Goal: Task Accomplishment & Management: Complete application form

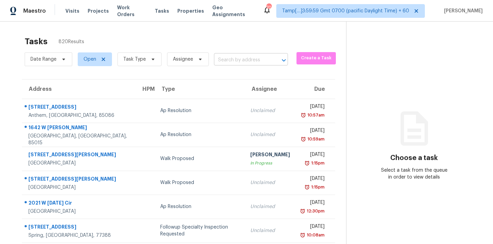
click at [229, 59] on input "text" at bounding box center [241, 60] width 55 height 11
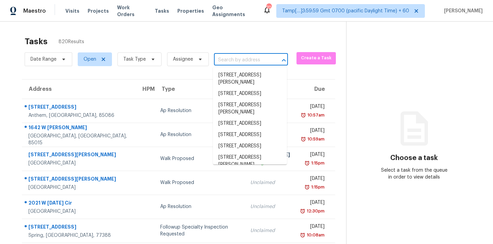
paste input "[STREET_ADDRESS]"
type input "[STREET_ADDRESS]"
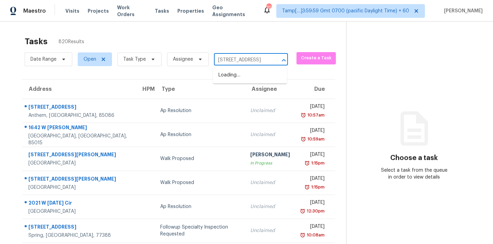
scroll to position [0, 40]
click at [229, 75] on li "[STREET_ADDRESS]" at bounding box center [250, 75] width 74 height 11
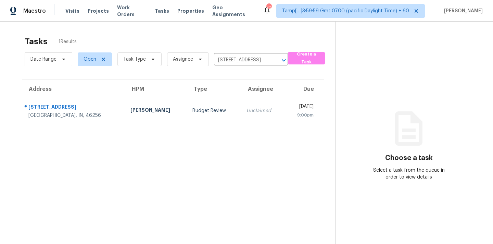
click at [241, 114] on td "Unclaimed" at bounding box center [262, 111] width 43 height 24
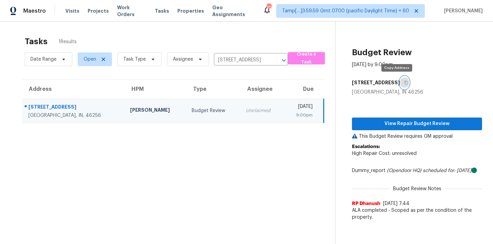
scroll to position [22, 0]
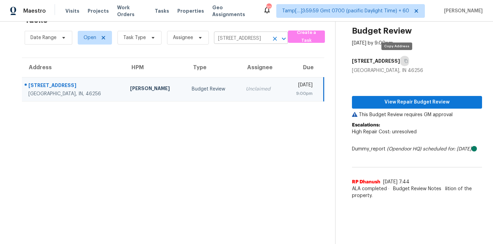
click at [239, 38] on input "[STREET_ADDRESS]" at bounding box center [241, 38] width 55 height 11
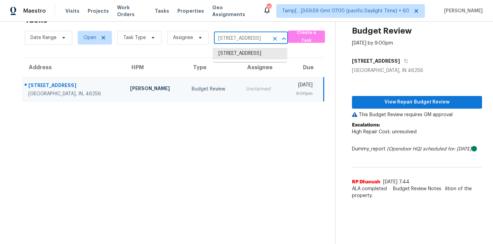
paste input "[STREET_ADDRESS]"
type input "[STREET_ADDRESS]"
click at [235, 55] on li "[STREET_ADDRESS]" at bounding box center [250, 53] width 74 height 11
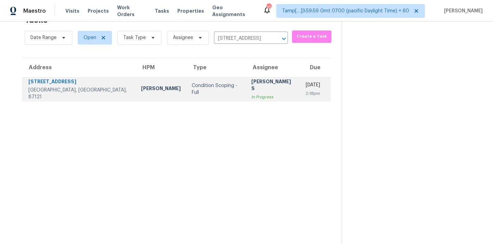
click at [251, 96] on div "In Progress" at bounding box center [272, 96] width 43 height 7
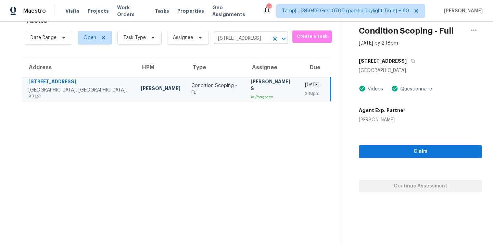
click at [239, 42] on input "[STREET_ADDRESS]" at bounding box center [241, 38] width 55 height 11
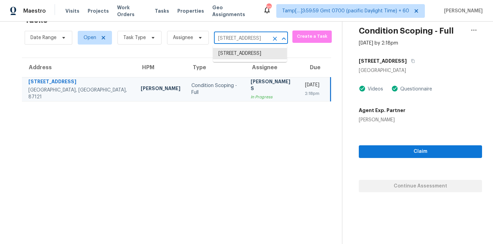
paste input "[STREET_ADDRESS]"
type input "[STREET_ADDRESS]"
click at [225, 59] on li "[STREET_ADDRESS]" at bounding box center [250, 53] width 74 height 11
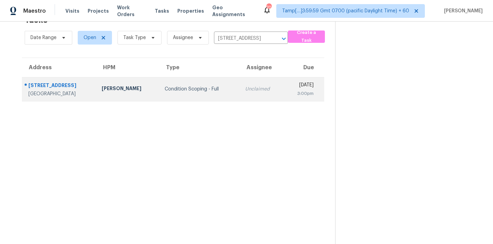
click at [245, 86] on div "Unclaimed" at bounding box center [261, 89] width 33 height 7
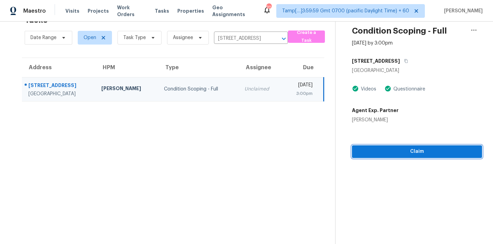
click at [397, 154] on span "Claim" at bounding box center [417, 151] width 119 height 9
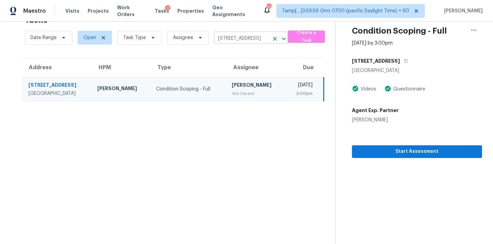
click at [254, 38] on input "[STREET_ADDRESS]" at bounding box center [241, 38] width 55 height 11
paste input "[STREET_ADDRESS]"
type input "[STREET_ADDRESS]"
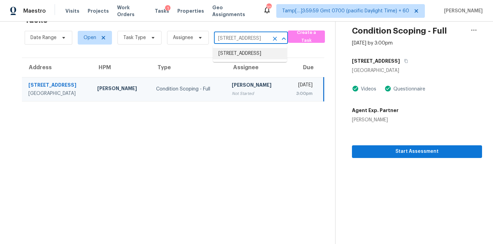
click at [247, 53] on li "[STREET_ADDRESS]" at bounding box center [250, 53] width 74 height 11
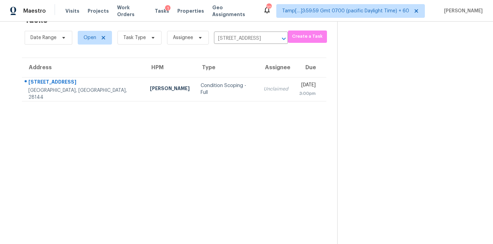
click at [258, 100] on td "Unclaimed" at bounding box center [276, 89] width 36 height 24
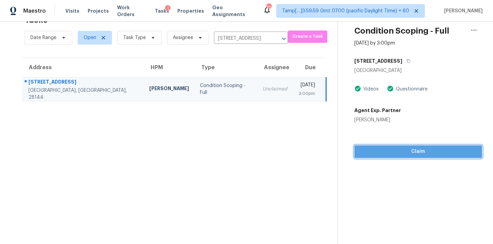
click at [404, 150] on span "Claim" at bounding box center [418, 151] width 117 height 9
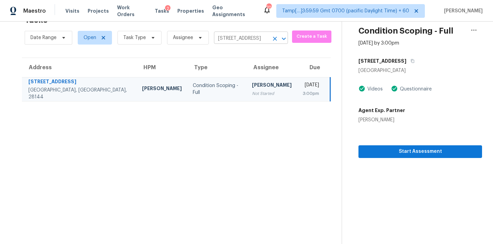
click at [242, 39] on input "[STREET_ADDRESS]" at bounding box center [241, 38] width 55 height 11
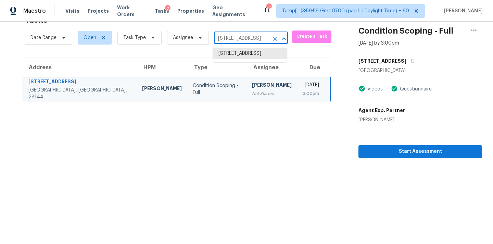
paste input "[STREET_ADDRESS]"
type input "[STREET_ADDRESS]"
click at [240, 59] on li "[STREET_ADDRESS]" at bounding box center [250, 53] width 74 height 11
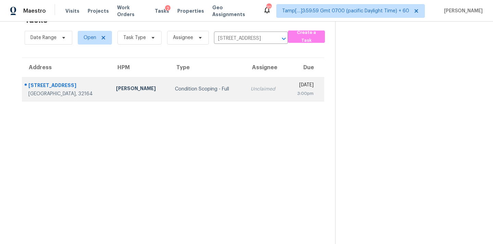
click at [245, 95] on td "Unclaimed" at bounding box center [265, 89] width 41 height 24
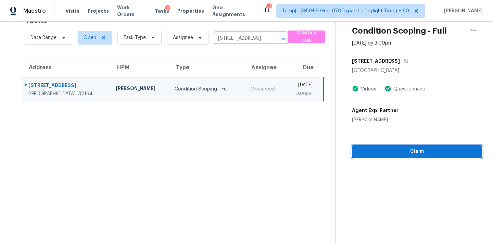
click at [398, 152] on span "Claim" at bounding box center [417, 151] width 119 height 9
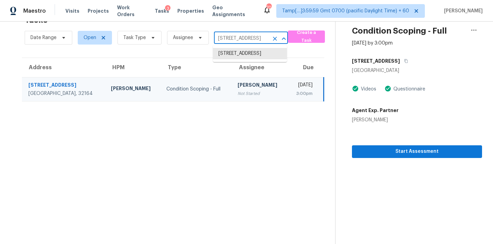
click at [240, 42] on input "[STREET_ADDRESS]" at bounding box center [241, 38] width 55 height 11
paste input "[STREET_ADDRESS][PERSON_NAME]"
type input "[STREET_ADDRESS][PERSON_NAME]"
click at [239, 53] on li "[STREET_ADDRESS][PERSON_NAME]" at bounding box center [250, 57] width 74 height 18
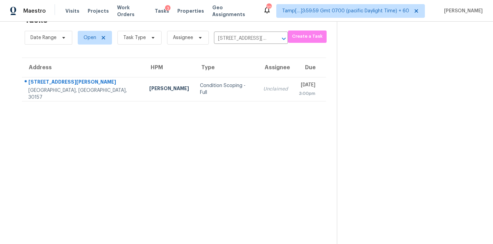
click at [258, 93] on td "Unclaimed" at bounding box center [276, 89] width 36 height 24
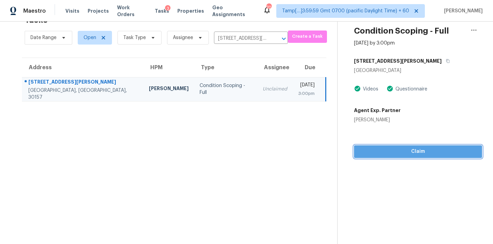
click at [409, 154] on span "Claim" at bounding box center [418, 151] width 117 height 9
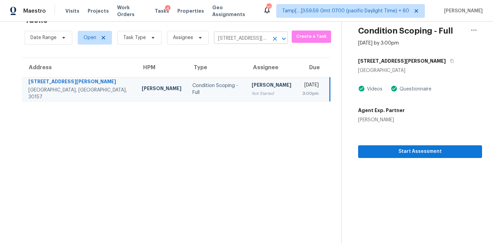
click at [238, 43] on input "[STREET_ADDRESS][PERSON_NAME]" at bounding box center [241, 38] width 55 height 11
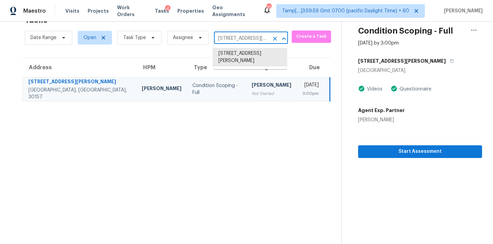
paste input "[STREET_ADDRESS]"
type input "[STREET_ADDRESS]"
click at [239, 54] on li "[STREET_ADDRESS]" at bounding box center [250, 53] width 74 height 11
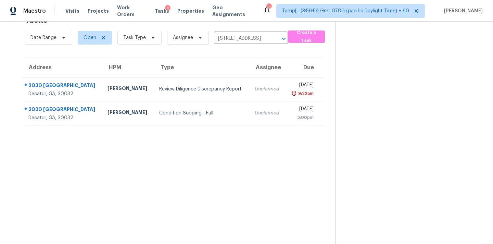
click at [225, 93] on td "Review Diligence Discrepancy Report" at bounding box center [201, 89] width 95 height 24
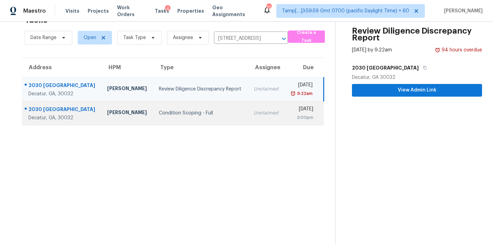
click at [254, 113] on div "Unclaimed" at bounding box center [266, 113] width 25 height 7
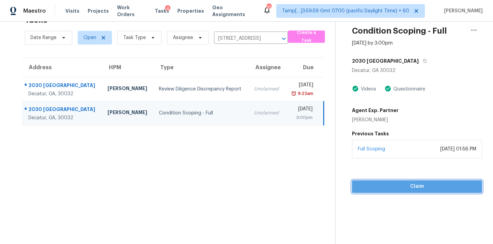
click at [414, 189] on span "Claim" at bounding box center [417, 186] width 119 height 9
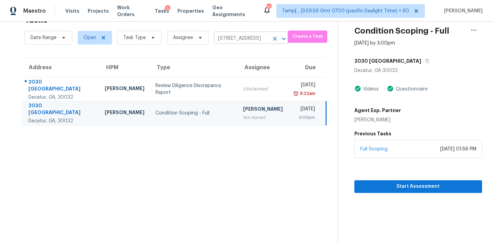
click at [251, 41] on input "[STREET_ADDRESS]" at bounding box center [241, 38] width 55 height 11
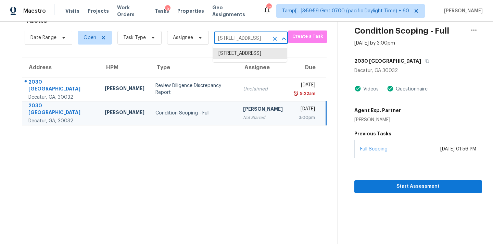
paste input "[STREET_ADDRESS][PERSON_NAME][US_STATE]"
type input "[STREET_ADDRESS][PERSON_NAME][US_STATE]"
click at [247, 53] on li "[STREET_ADDRESS][PERSON_NAME][US_STATE]" at bounding box center [250, 57] width 74 height 18
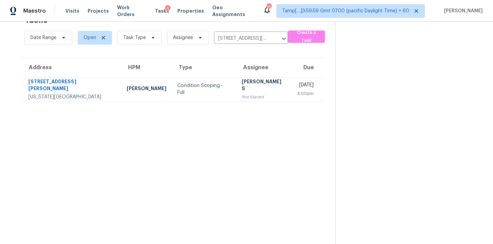
click at [242, 96] on div "Not Started" at bounding box center [264, 96] width 44 height 7
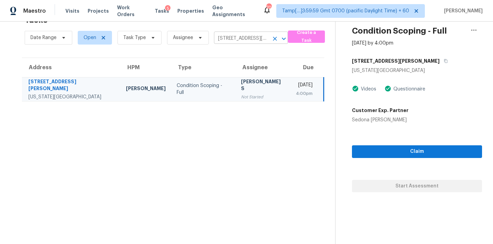
click at [231, 37] on input "[STREET_ADDRESS][PERSON_NAME][US_STATE]" at bounding box center [241, 38] width 55 height 11
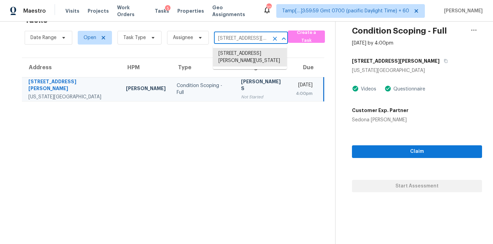
paste input "[STREET_ADDRESS]"
type input "[STREET_ADDRESS]"
click at [231, 52] on li "[STREET_ADDRESS]" at bounding box center [250, 53] width 74 height 11
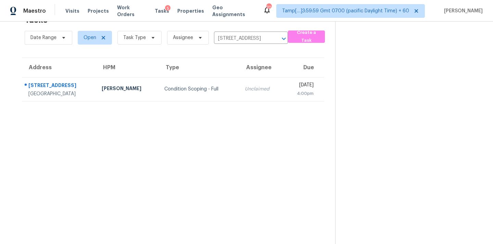
click at [245, 89] on div "Unclaimed" at bounding box center [261, 89] width 33 height 7
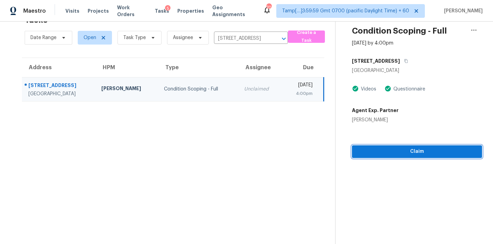
click at [391, 152] on span "Claim" at bounding box center [417, 151] width 119 height 9
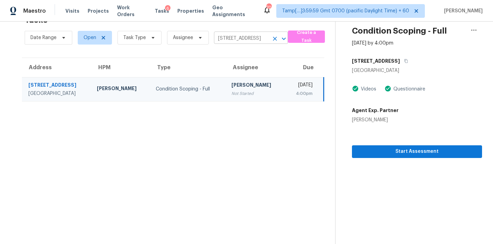
click at [234, 39] on input "[STREET_ADDRESS]" at bounding box center [241, 38] width 55 height 11
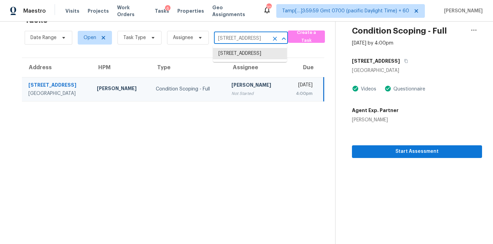
paste input "[STREET_ADDRESS]"
type input "[STREET_ADDRESS]"
click at [235, 56] on li "[STREET_ADDRESS]" at bounding box center [250, 53] width 74 height 11
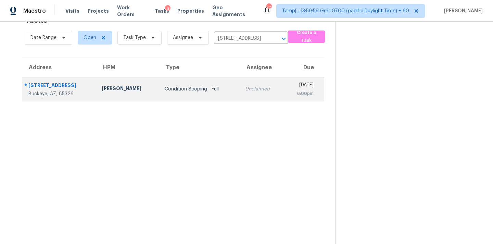
click at [240, 98] on td "Unclaimed" at bounding box center [262, 89] width 44 height 24
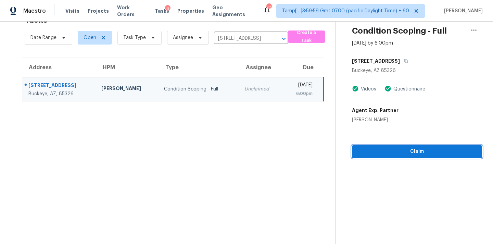
click at [408, 151] on span "Claim" at bounding box center [417, 151] width 119 height 9
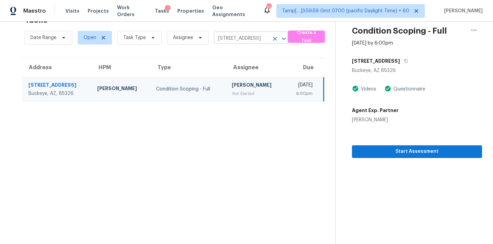
click at [238, 39] on input "[STREET_ADDRESS]" at bounding box center [241, 38] width 55 height 11
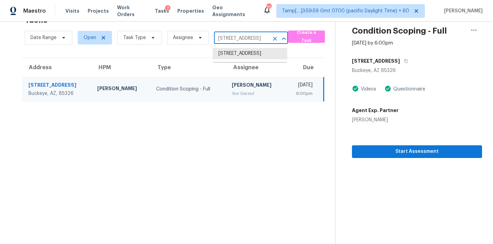
paste input "[STREET_ADDRESS]"
type input "[STREET_ADDRESS]"
click at [235, 54] on li "[STREET_ADDRESS]" at bounding box center [250, 53] width 74 height 11
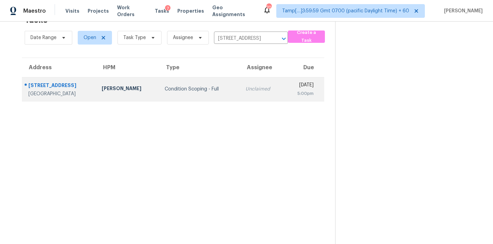
click at [240, 97] on td "Unclaimed" at bounding box center [262, 89] width 44 height 24
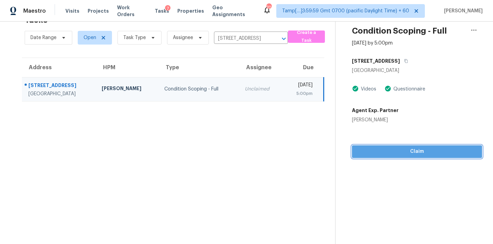
click at [405, 148] on span "Claim" at bounding box center [417, 151] width 119 height 9
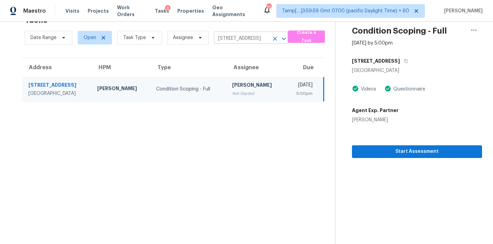
click at [250, 36] on input "[STREET_ADDRESS]" at bounding box center [241, 38] width 55 height 11
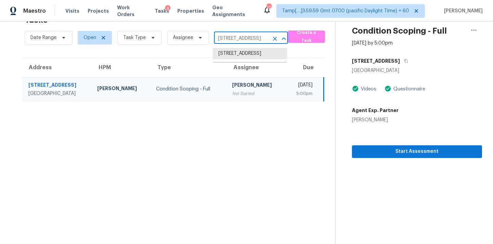
paste input "[STREET_ADDRESS]"
type input "[STREET_ADDRESS]"
click at [240, 53] on li "[STREET_ADDRESS]" at bounding box center [250, 53] width 74 height 11
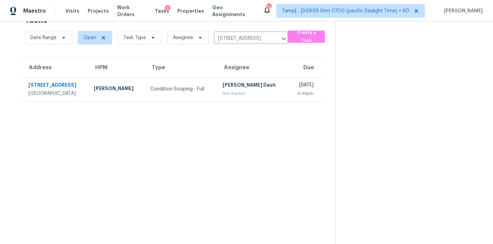
click at [238, 93] on div "Not Started" at bounding box center [253, 93] width 60 height 7
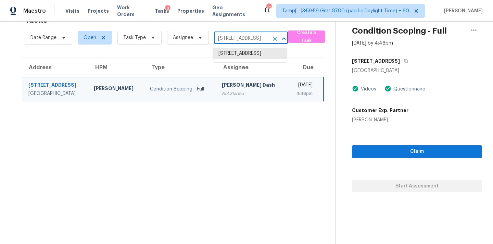
click at [239, 42] on input "[STREET_ADDRESS]" at bounding box center [241, 38] width 55 height 11
paste input "[STREET_ADDRESS][PERSON_NAME][US_STATE]"
type input "[STREET_ADDRESS][PERSON_NAME][US_STATE]"
click at [240, 59] on li "[STREET_ADDRESS][PERSON_NAME][US_STATE]" at bounding box center [250, 57] width 74 height 18
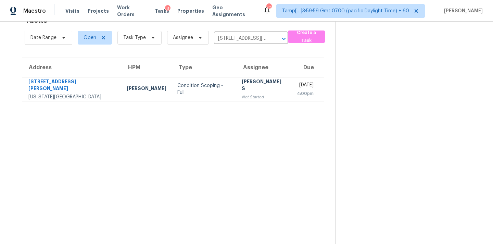
click at [236, 98] on td "[PERSON_NAME] S Not Started" at bounding box center [263, 89] width 55 height 24
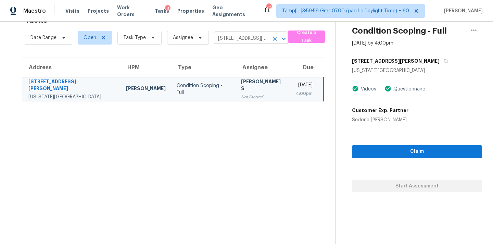
click at [273, 39] on icon "Clear" at bounding box center [275, 38] width 7 height 7
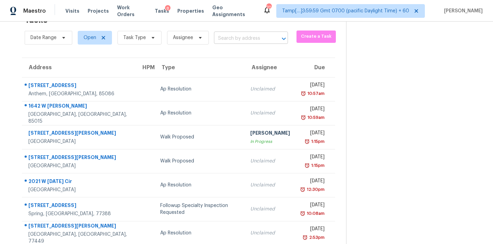
click at [250, 37] on input "text" at bounding box center [241, 38] width 55 height 11
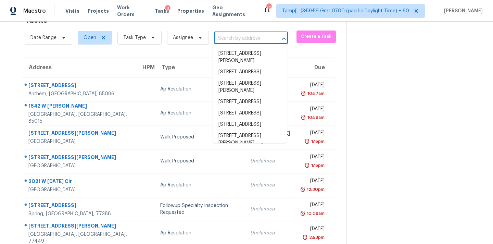
paste input "[STREET_ADDRESS]"
type input "[STREET_ADDRESS]"
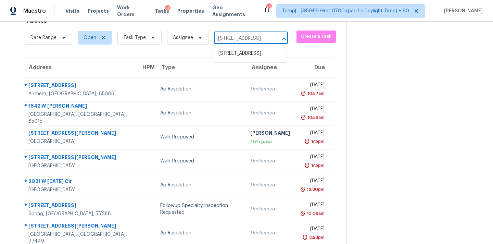
scroll to position [0, 36]
click at [245, 57] on li "[STREET_ADDRESS]" at bounding box center [250, 53] width 74 height 11
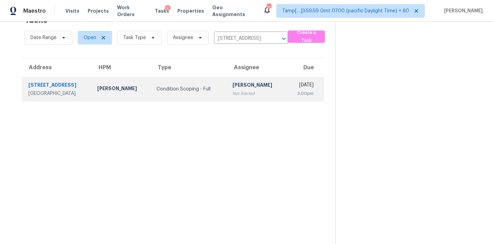
click at [240, 87] on div "[PERSON_NAME]" at bounding box center [257, 86] width 48 height 9
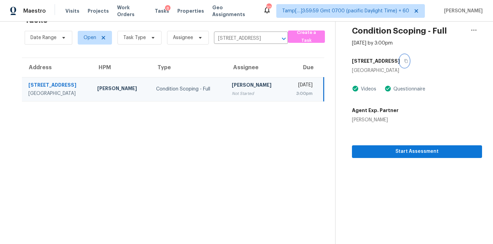
click at [404, 62] on icon "button" at bounding box center [406, 61] width 4 height 4
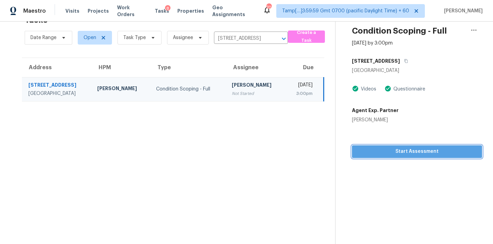
click at [380, 152] on span "Start Assessment" at bounding box center [417, 151] width 119 height 9
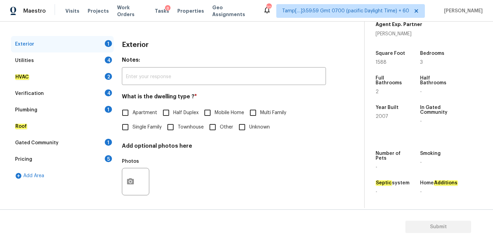
scroll to position [86, 0]
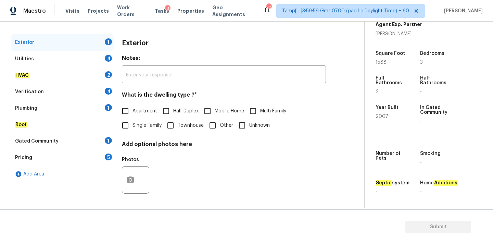
click at [153, 127] on span "Single Family" at bounding box center [147, 125] width 29 height 7
click at [133, 127] on input "Single Family" at bounding box center [125, 125] width 14 height 14
checkbox input "true"
click at [67, 57] on div "Utilities 4" at bounding box center [62, 59] width 103 height 16
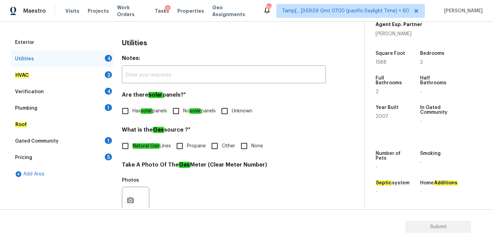
click at [201, 112] on em "solar" at bounding box center [195, 110] width 12 height 5
click at [183, 112] on input "No solar panels" at bounding box center [176, 111] width 14 height 14
checkbox input "true"
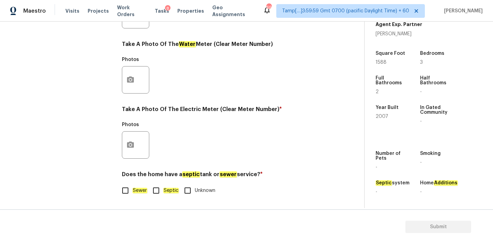
click at [139, 191] on em "Sewer" at bounding box center [140, 190] width 15 height 5
click at [133, 191] on input "Sewer" at bounding box center [125, 190] width 14 height 14
checkbox input "true"
click at [132, 143] on icon "button" at bounding box center [130, 144] width 7 height 6
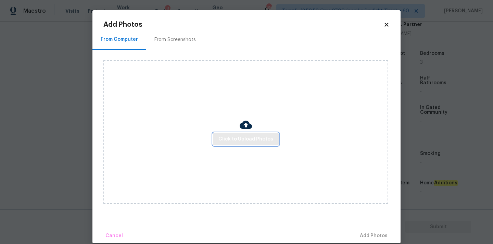
click at [222, 139] on span "Click to Upload Photos" at bounding box center [245, 139] width 55 height 9
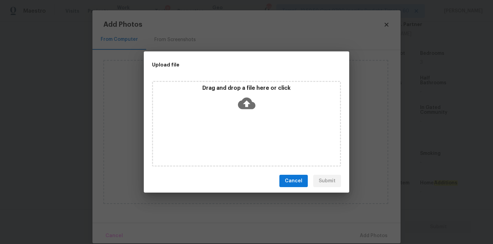
click at [242, 118] on div "Drag and drop a file here or click" at bounding box center [246, 124] width 189 height 86
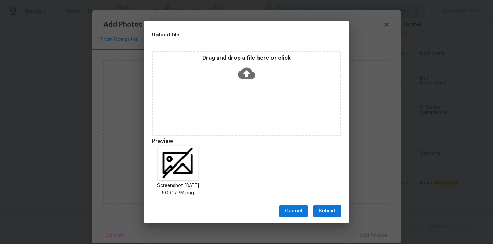
click at [329, 212] on span "Submit" at bounding box center [327, 211] width 17 height 9
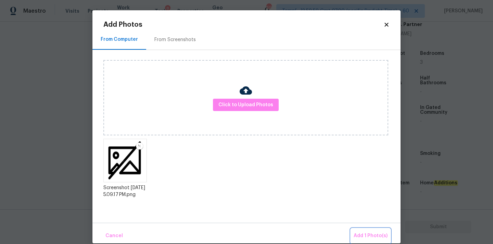
click at [357, 233] on span "Add 1 Photo(s)" at bounding box center [371, 235] width 34 height 9
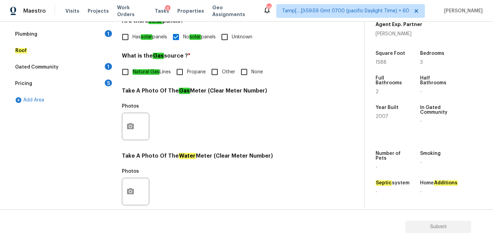
scroll to position [87, 0]
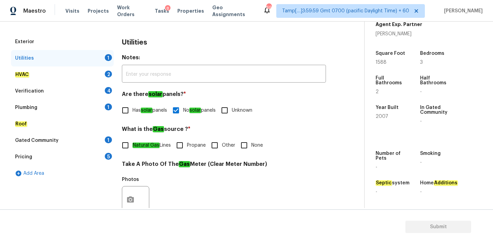
click at [80, 73] on div "HVAC 2" at bounding box center [62, 74] width 103 height 16
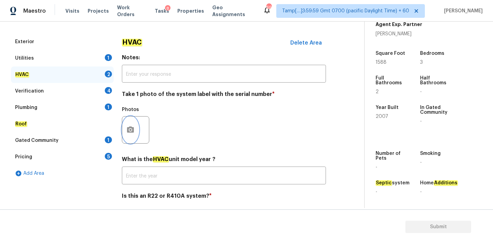
click at [133, 127] on icon "button" at bounding box center [130, 130] width 8 height 8
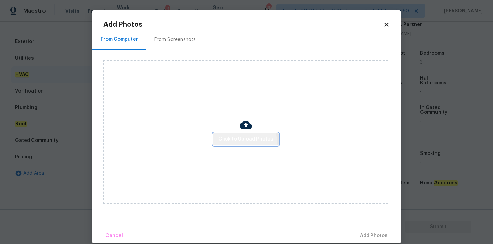
click at [233, 142] on span "Click to Upload Photos" at bounding box center [245, 139] width 55 height 9
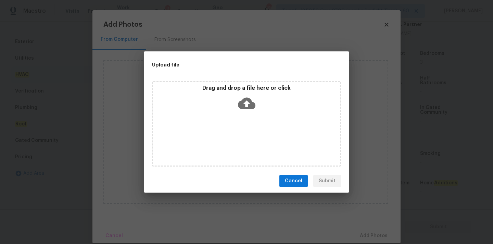
click at [250, 103] on icon at bounding box center [246, 104] width 17 height 12
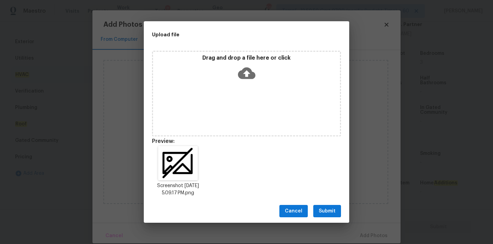
click at [335, 208] on span "Submit" at bounding box center [327, 211] width 17 height 9
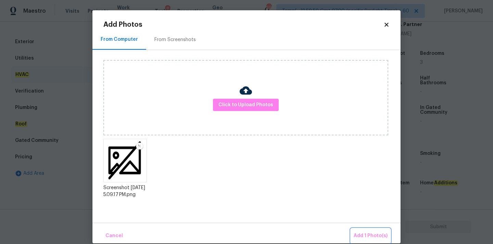
click at [369, 238] on span "Add 1 Photo(s)" at bounding box center [371, 235] width 34 height 9
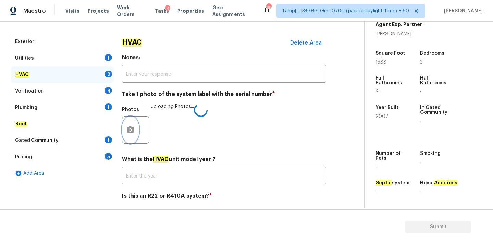
scroll to position [109, 0]
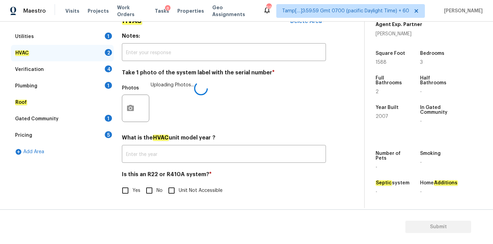
click at [150, 190] on input "No" at bounding box center [149, 190] width 14 height 14
checkbox input "true"
click at [91, 70] on div "Verification 4" at bounding box center [62, 69] width 103 height 16
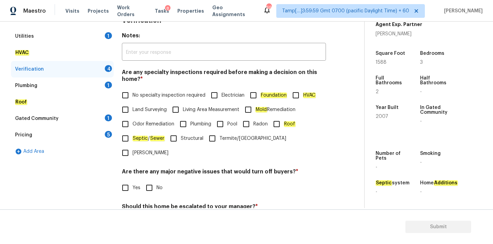
click at [151, 100] on label "No specialty inspection required" at bounding box center [161, 95] width 87 height 14
click at [133, 100] on input "No specialty inspection required" at bounding box center [125, 95] width 14 height 14
checkbox input "true"
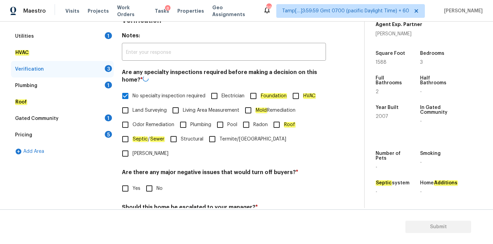
scroll to position [168, 0]
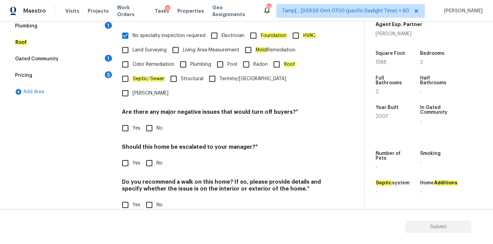
click at [153, 121] on input "No" at bounding box center [149, 128] width 14 height 14
checkbox input "true"
click at [150, 156] on input "No" at bounding box center [149, 163] width 14 height 14
checkbox input "true"
click at [150, 198] on input "No" at bounding box center [149, 205] width 14 height 14
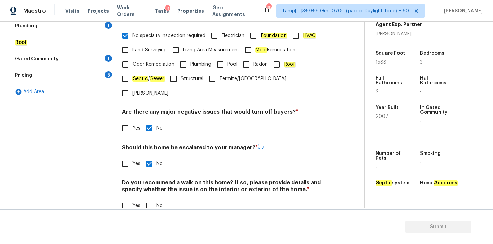
checkbox input "true"
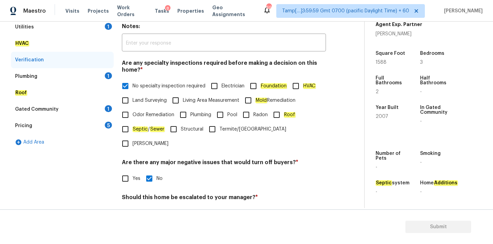
click at [84, 76] on div "Plumbing 1" at bounding box center [62, 76] width 103 height 16
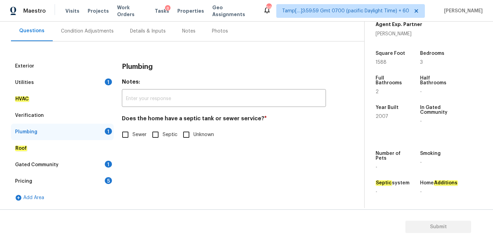
scroll to position [62, 0]
click at [137, 138] on span "Sewer" at bounding box center [140, 134] width 15 height 7
click at [133, 138] on input "Sewer" at bounding box center [125, 134] width 14 height 14
checkbox input "true"
click at [97, 161] on div "Gated Community 1" at bounding box center [62, 164] width 103 height 16
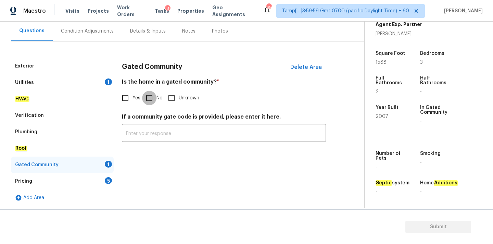
click at [151, 102] on input "No" at bounding box center [149, 98] width 14 height 14
checkbox input "true"
click at [95, 178] on div "Pricing 5" at bounding box center [62, 181] width 103 height 16
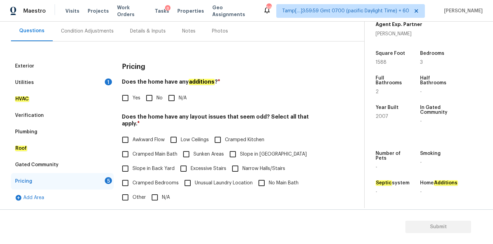
click at [151, 96] on input "No" at bounding box center [149, 98] width 14 height 14
checkbox input "true"
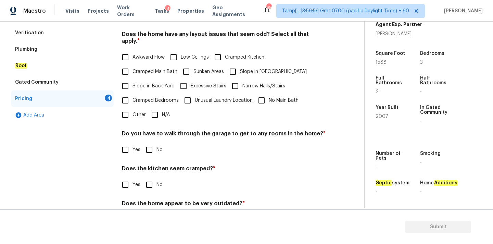
scroll to position [167, 0]
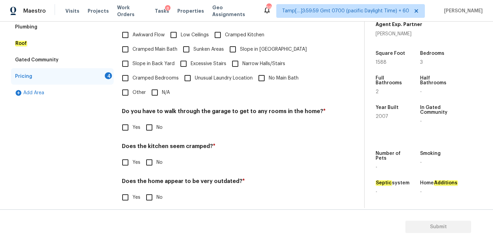
click at [156, 88] on input "N/A" at bounding box center [155, 92] width 14 height 14
checkbox input "true"
click at [149, 128] on div "Pricing Does the home have any additions ? * Yes No N/A Does the home have any …" at bounding box center [224, 83] width 204 height 260
click at [150, 123] on input "No" at bounding box center [149, 127] width 14 height 14
checkbox input "true"
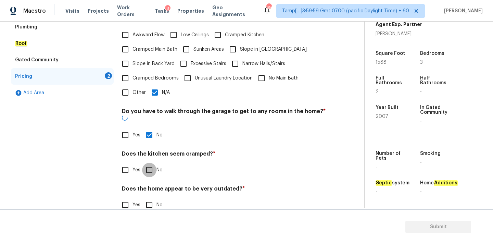
click at [150, 163] on input "No" at bounding box center [149, 170] width 14 height 14
checkbox input "true"
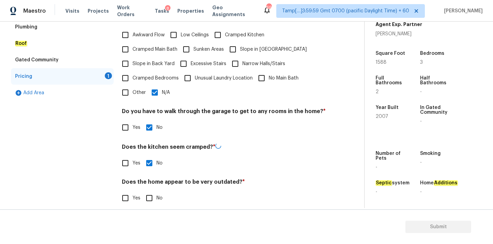
click at [150, 193] on input "No" at bounding box center [149, 198] width 14 height 14
checkbox input "true"
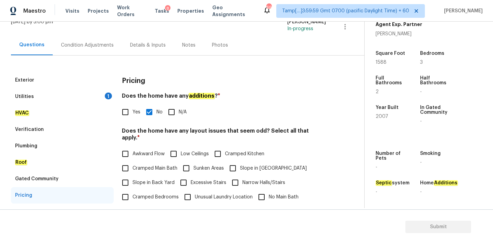
scroll to position [126, 0]
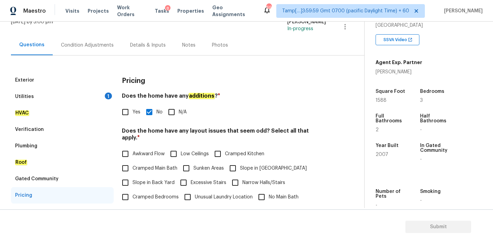
click at [383, 73] on div "[PERSON_NAME]" at bounding box center [399, 71] width 47 height 7
copy div "[PERSON_NAME]"
click at [38, 98] on div "Utilities 1" at bounding box center [62, 96] width 103 height 16
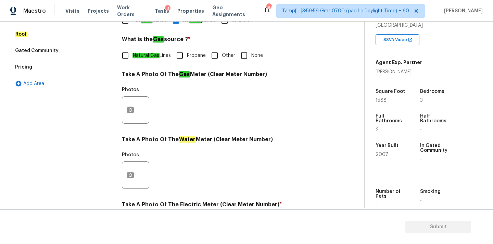
scroll to position [180, 0]
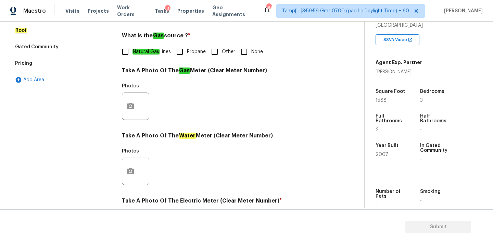
click at [249, 55] on input "None" at bounding box center [244, 52] width 14 height 14
checkbox input "true"
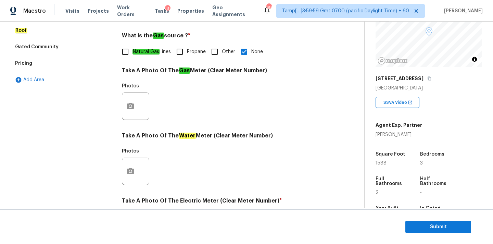
scroll to position [50, 0]
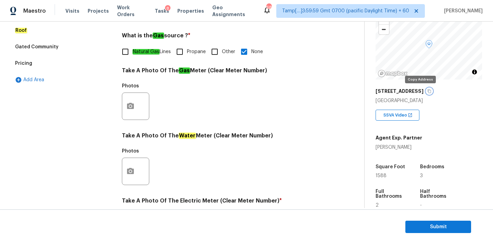
click at [427, 91] on icon "button" at bounding box center [429, 91] width 4 height 4
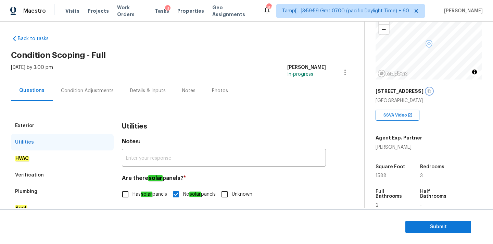
scroll to position [0, 0]
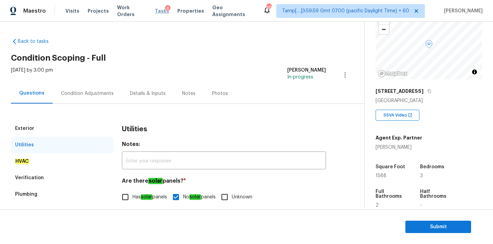
click at [155, 10] on span "Tasks" at bounding box center [162, 11] width 14 height 5
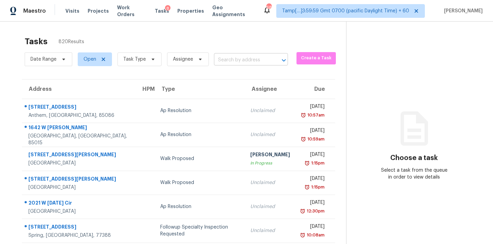
click at [227, 62] on input "text" at bounding box center [241, 60] width 55 height 11
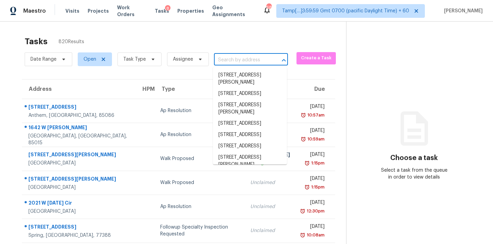
paste input "[STREET_ADDRESS]"
type input "[STREET_ADDRESS]"
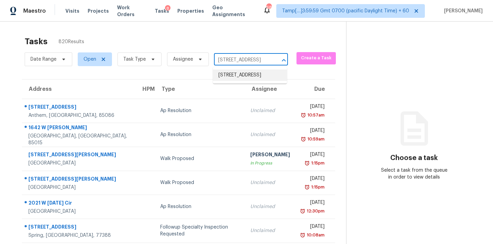
click at [228, 81] on li "[STREET_ADDRESS]" at bounding box center [250, 75] width 74 height 11
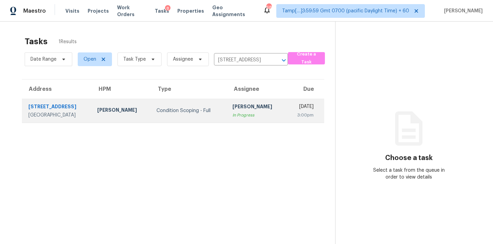
click at [233, 112] on div "In Progress" at bounding box center [257, 115] width 48 height 7
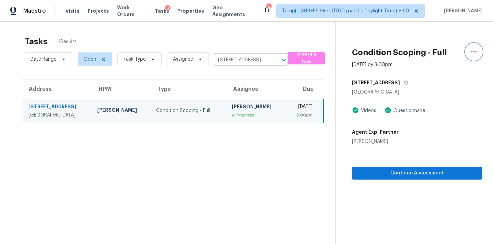
click at [477, 52] on icon "button" at bounding box center [474, 52] width 8 height 8
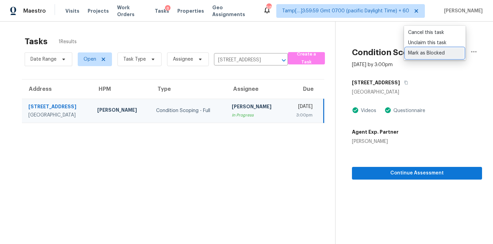
click at [428, 54] on div "Mark as Blocked" at bounding box center [434, 53] width 53 height 7
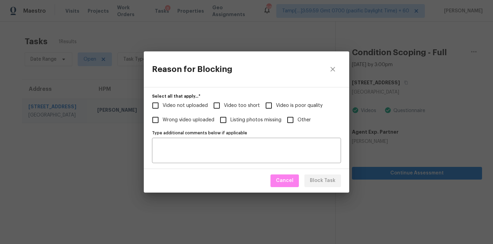
click at [239, 107] on span "Video too short" at bounding box center [242, 105] width 36 height 7
click at [224, 107] on input "Video too short" at bounding box center [217, 105] width 14 height 14
checkbox input "true"
click at [321, 181] on span "Block Task" at bounding box center [323, 180] width 26 height 9
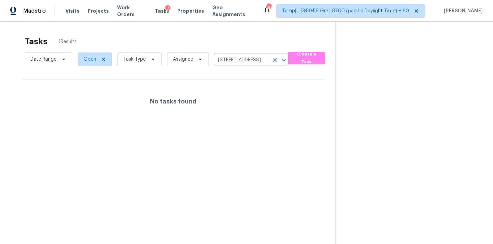
click at [272, 59] on icon "Clear" at bounding box center [275, 60] width 7 height 7
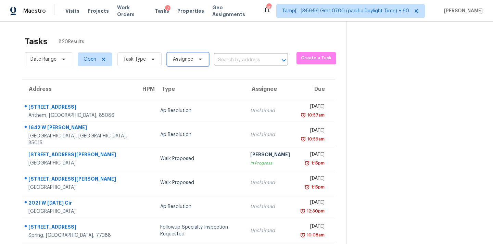
click at [182, 59] on span "Assignee" at bounding box center [183, 59] width 20 height 7
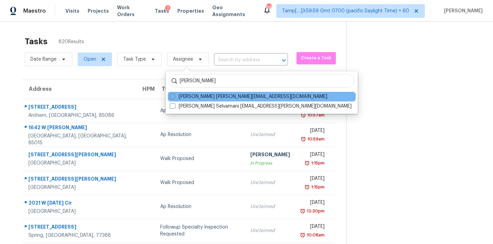
type input "[PERSON_NAME]"
click at [248, 95] on label "[PERSON_NAME] [PERSON_NAME][EMAIL_ADDRESS][DOMAIN_NAME]" at bounding box center [249, 96] width 158 height 7
click at [174, 95] on input "[PERSON_NAME] [PERSON_NAME][EMAIL_ADDRESS][DOMAIN_NAME]" at bounding box center [172, 95] width 4 height 4
checkbox input "true"
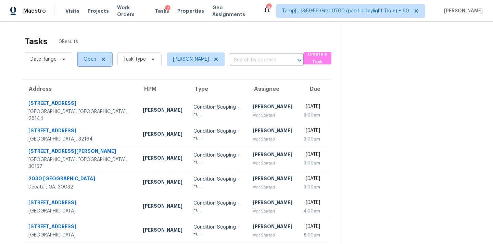
click at [85, 60] on span "Open" at bounding box center [90, 59] width 13 height 7
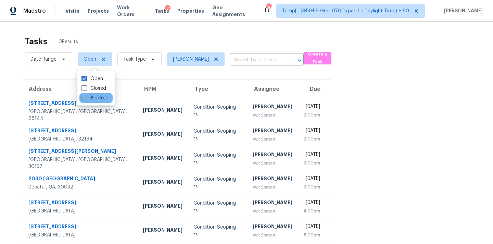
click at [92, 99] on label "Blocked" at bounding box center [95, 98] width 27 height 7
click at [86, 99] on input "Blocked" at bounding box center [84, 97] width 4 height 4
checkbox input "true"
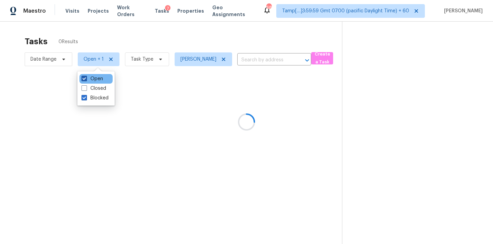
click at [93, 76] on label "Open" at bounding box center [93, 78] width 22 height 7
click at [86, 76] on input "Open" at bounding box center [84, 77] width 4 height 4
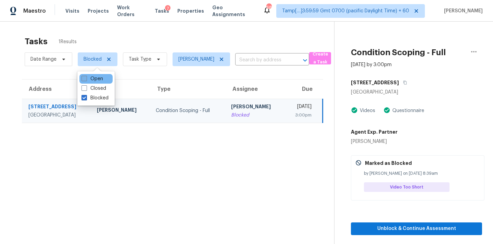
click at [91, 77] on label "Open" at bounding box center [93, 78] width 22 height 7
click at [86, 77] on input "Open" at bounding box center [84, 77] width 4 height 4
checkbox input "true"
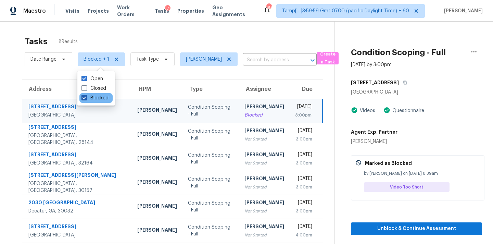
click at [102, 100] on label "Blocked" at bounding box center [95, 98] width 27 height 7
click at [86, 99] on input "Blocked" at bounding box center [84, 97] width 4 height 4
checkbox input "false"
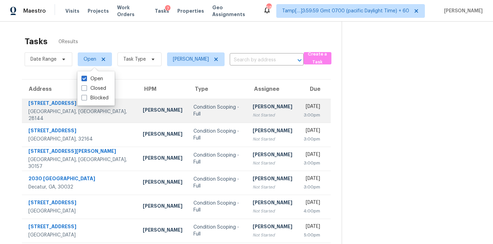
click at [253, 104] on div "[PERSON_NAME]" at bounding box center [273, 107] width 40 height 9
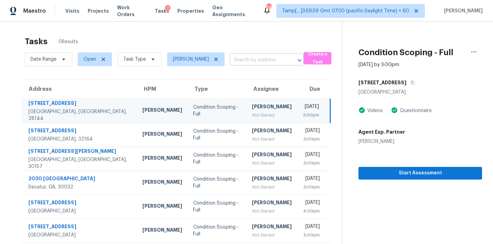
click at [251, 60] on input "text" at bounding box center [257, 60] width 55 height 11
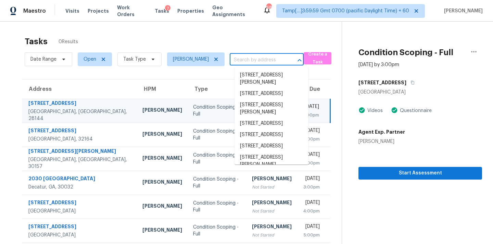
click at [254, 60] on input "text" at bounding box center [257, 60] width 55 height 11
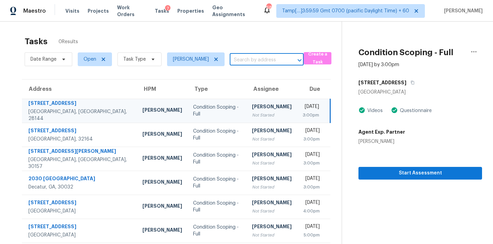
paste input "[STREET_ADDRESS]"
type input "[STREET_ADDRESS]"
click at [256, 75] on li "[STREET_ADDRESS]" at bounding box center [272, 75] width 74 height 11
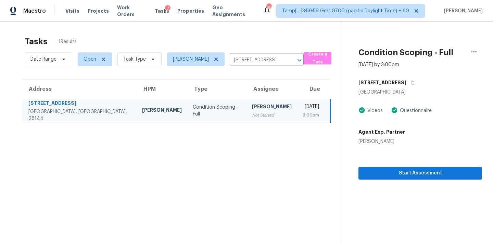
click at [252, 112] on div "Not Started" at bounding box center [272, 115] width 40 height 7
click at [380, 172] on span "Start Assessment" at bounding box center [420, 173] width 113 height 9
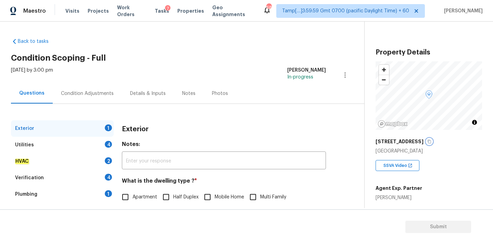
click at [427, 143] on icon "button" at bounding box center [429, 141] width 4 height 4
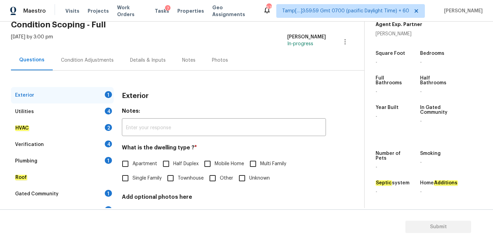
scroll to position [86, 0]
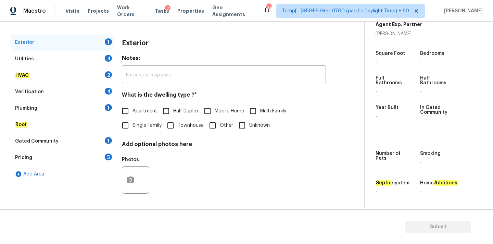
click at [149, 125] on span "Single Family" at bounding box center [147, 125] width 29 height 7
click at [133, 125] on input "Single Family" at bounding box center [125, 125] width 14 height 14
checkbox input "true"
click at [85, 55] on div "Utilities 4" at bounding box center [62, 59] width 103 height 16
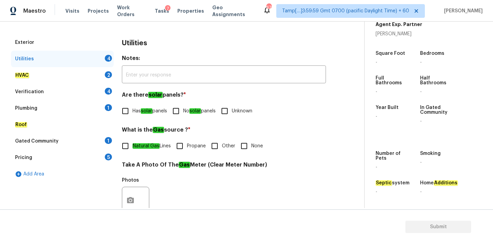
click at [207, 113] on span "No solar panels" at bounding box center [199, 111] width 33 height 7
click at [183, 113] on input "No solar panels" at bounding box center [176, 111] width 14 height 14
checkbox input "true"
click at [147, 146] on em "Natural Gas" at bounding box center [146, 145] width 27 height 5
click at [133, 146] on input "Natural Gas Lines" at bounding box center [125, 146] width 14 height 14
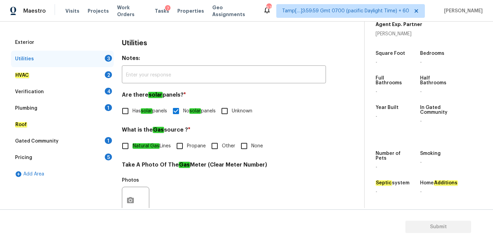
checkbox input "true"
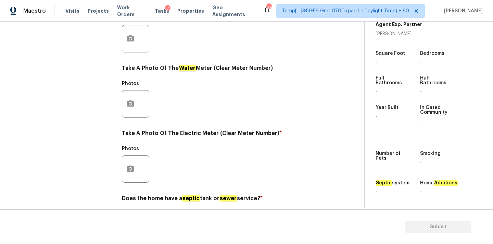
scroll to position [272, 0]
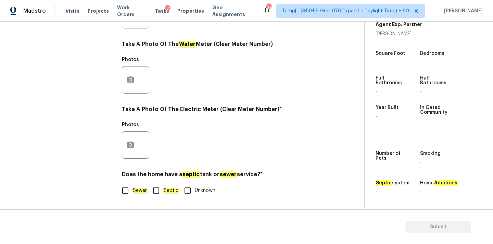
click at [139, 192] on em "Sewer" at bounding box center [140, 190] width 15 height 5
click at [133, 192] on input "Sewer" at bounding box center [125, 190] width 14 height 14
checkbox input "true"
click at [133, 147] on icon "button" at bounding box center [130, 144] width 7 height 6
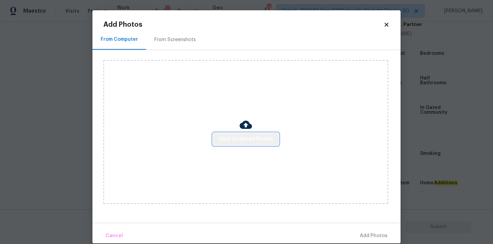
click at [250, 142] on span "Click to Upload Photos" at bounding box center [245, 139] width 55 height 9
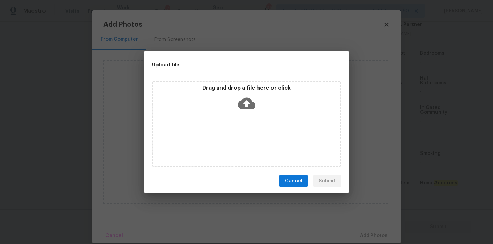
click at [249, 98] on icon at bounding box center [246, 104] width 17 height 12
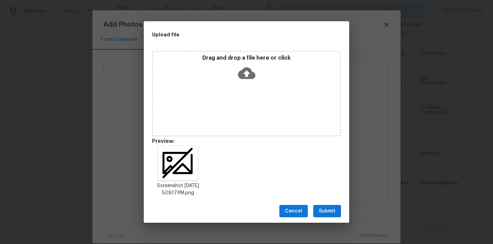
click at [338, 211] on button "Submit" at bounding box center [327, 211] width 28 height 13
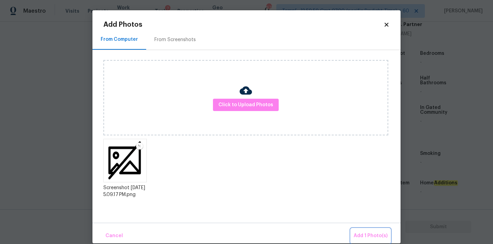
click at [365, 230] on button "Add 1 Photo(s)" at bounding box center [370, 235] width 39 height 15
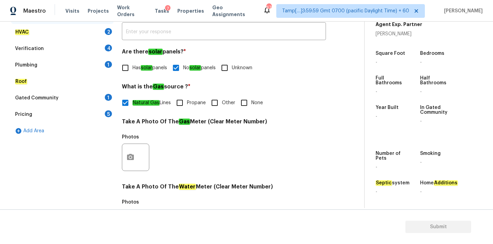
scroll to position [54, 0]
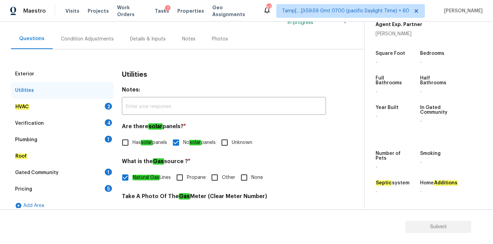
click at [94, 108] on div "HVAC 2" at bounding box center [62, 107] width 103 height 16
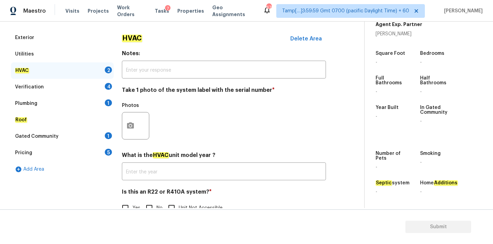
scroll to position [109, 0]
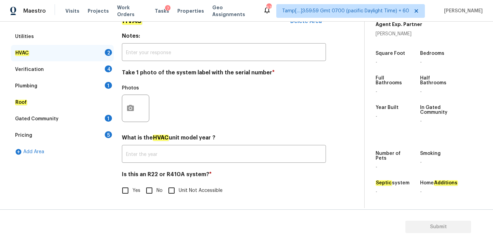
click at [148, 190] on input "No" at bounding box center [149, 190] width 14 height 14
checkbox input "true"
click at [134, 112] on button "button" at bounding box center [130, 108] width 16 height 27
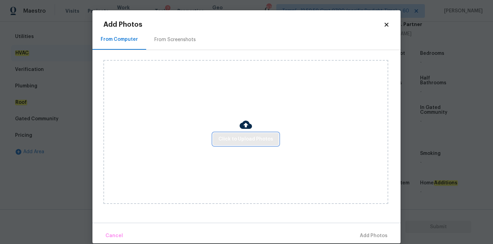
click at [219, 137] on button "Click to Upload Photos" at bounding box center [246, 139] width 66 height 13
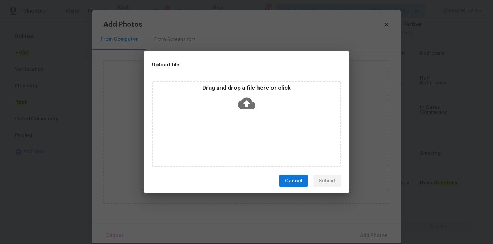
click at [239, 100] on icon at bounding box center [246, 103] width 17 height 17
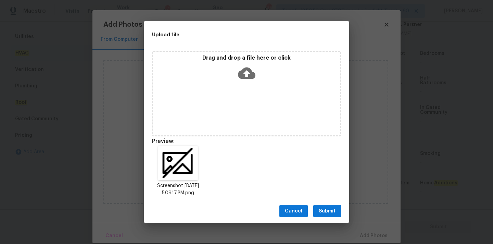
click at [327, 213] on span "Submit" at bounding box center [327, 211] width 17 height 9
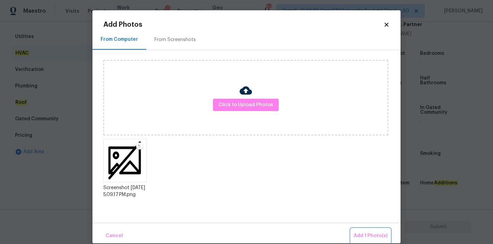
click at [365, 235] on span "Add 1 Photo(s)" at bounding box center [371, 235] width 34 height 9
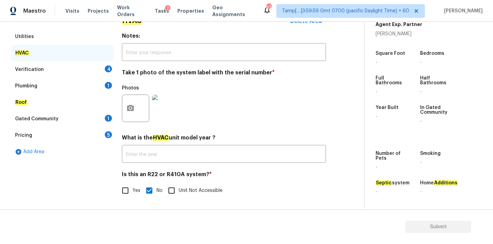
click at [92, 67] on div "Verification 4" at bounding box center [62, 69] width 103 height 16
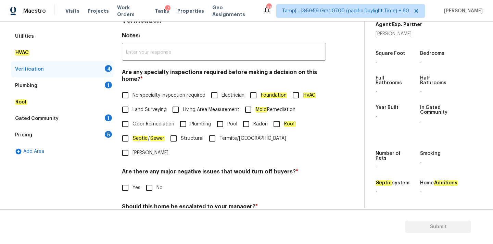
click at [157, 97] on span "No specialty inspection required" at bounding box center [169, 95] width 73 height 7
click at [133, 97] on input "No specialty inspection required" at bounding box center [125, 95] width 14 height 14
checkbox input "true"
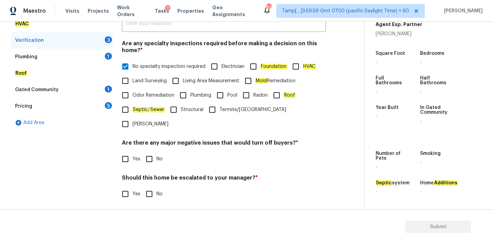
scroll to position [168, 0]
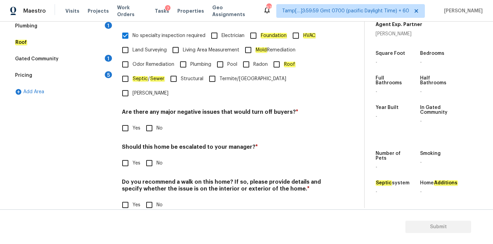
click at [155, 121] on input "No" at bounding box center [149, 128] width 14 height 14
checkbox input "true"
click at [150, 156] on input "No" at bounding box center [149, 163] width 14 height 14
checkbox input "true"
click at [150, 198] on input "No" at bounding box center [149, 205] width 14 height 14
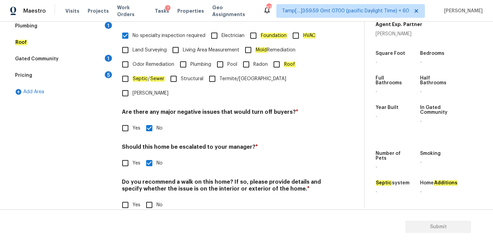
checkbox input "true"
click at [132, 156] on input "Yes" at bounding box center [125, 163] width 14 height 14
checkbox input "true"
checkbox input "false"
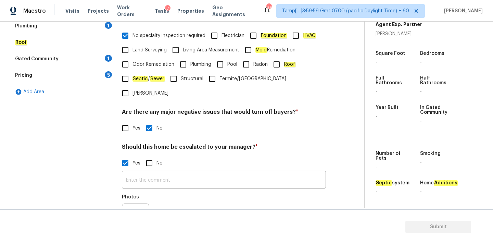
scroll to position [231, 0]
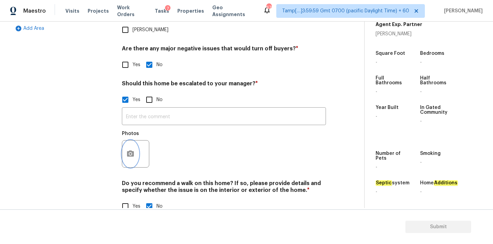
click at [135, 142] on button "button" at bounding box center [130, 153] width 16 height 27
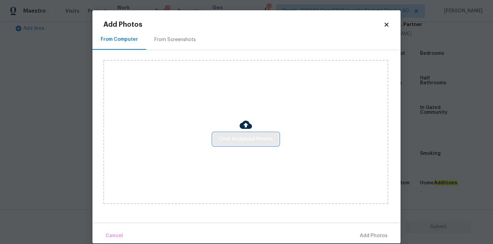
click at [222, 141] on span "Click to Upload Photos" at bounding box center [245, 139] width 55 height 9
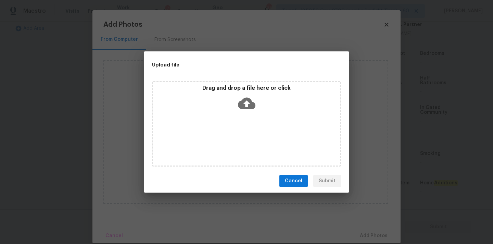
click at [246, 107] on icon at bounding box center [246, 104] width 17 height 12
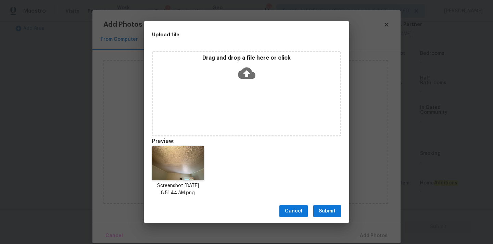
click at [328, 210] on span "Submit" at bounding box center [327, 211] width 17 height 9
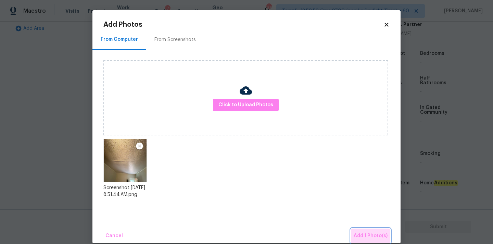
click at [372, 235] on span "Add 1 Photo(s)" at bounding box center [371, 235] width 34 height 9
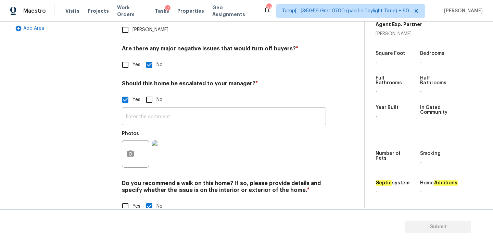
click at [161, 109] on input "text" at bounding box center [224, 117] width 204 height 16
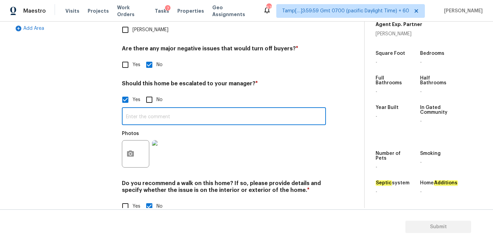
paste input "@4:56"
click at [126, 109] on input "@4:56" at bounding box center [224, 117] width 204 height 16
click at [255, 109] on input "Interior ceiling has possible foundation damage, also the condition @4:56" at bounding box center [224, 117] width 204 height 16
click at [302, 109] on input "Interior ceiling has possible foundation damage, also the foundation condition …" at bounding box center [224, 117] width 204 height 16
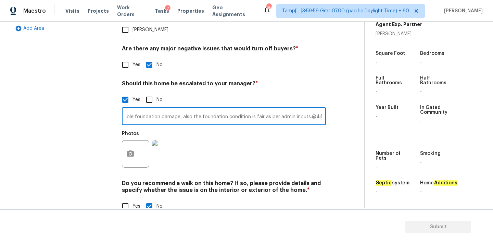
drag, startPoint x: 308, startPoint y: 103, endPoint x: 334, endPoint y: 103, distance: 25.7
click at [334, 103] on div "Exterior Utilities HVAC Verification Plumbing 1 Roof Gated Community 1 Pricing …" at bounding box center [179, 55] width 337 height 333
click at [193, 109] on input "Interior ceiling has possible foundation damage, also the foundation condition …" at bounding box center [224, 117] width 204 height 16
paste input "@4:56"
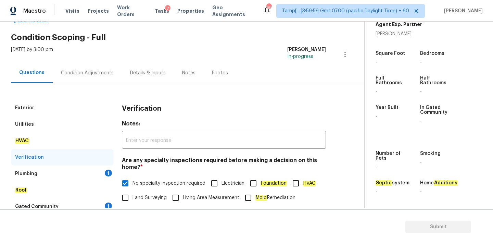
scroll to position [102, 0]
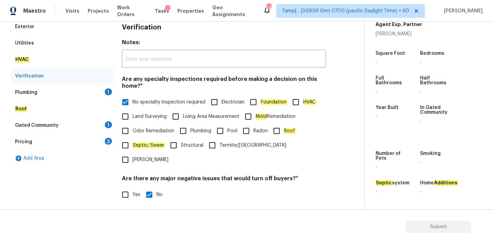
type input "Interior ceiling has possible foundation damage @4:56, also the foundation cond…"
click at [74, 95] on div "Plumbing 1" at bounding box center [62, 92] width 103 height 16
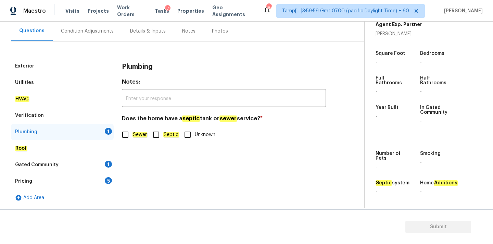
click at [144, 136] on em "Sewer" at bounding box center [140, 134] width 15 height 5
click at [133, 136] on input "Sewer" at bounding box center [125, 134] width 14 height 14
checkbox input "true"
click at [99, 165] on div "Gated Community 1" at bounding box center [62, 164] width 103 height 16
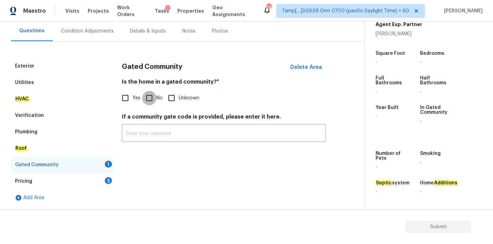
click at [150, 98] on input "No" at bounding box center [149, 98] width 14 height 14
checkbox input "true"
click at [93, 181] on div "Pricing 5" at bounding box center [62, 181] width 103 height 16
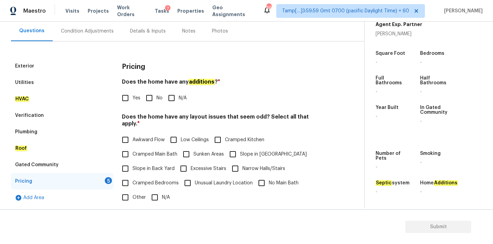
click at [151, 93] on input "No" at bounding box center [149, 98] width 14 height 14
checkbox input "true"
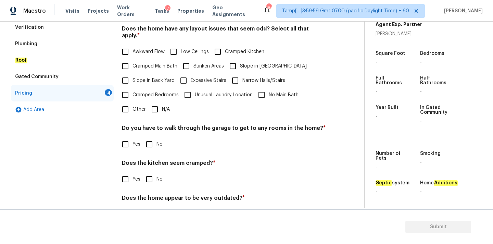
scroll to position [166, 0]
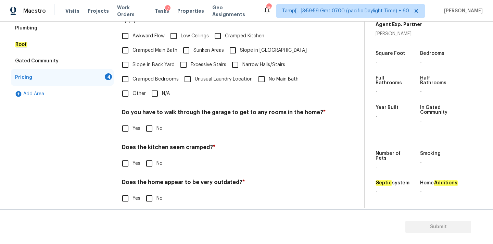
click at [151, 95] on div "Pricing Does the home have any additions ? * Yes No N/A Does the home have any …" at bounding box center [224, 84] width 204 height 260
click at [155, 91] on input "N/A" at bounding box center [155, 93] width 14 height 14
checkbox input "true"
click at [152, 123] on input "No" at bounding box center [149, 129] width 14 height 14
checkbox input "true"
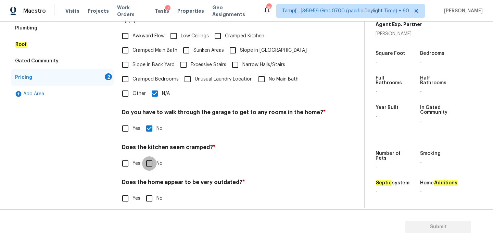
click at [154, 159] on input "No" at bounding box center [149, 163] width 14 height 14
checkbox input "true"
click at [154, 191] on input "No" at bounding box center [149, 198] width 14 height 14
checkbox input "true"
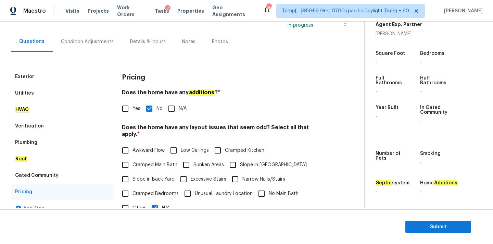
scroll to position [0, 0]
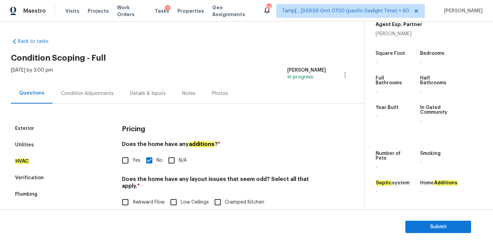
click at [97, 86] on div "Condition Adjustments" at bounding box center [87, 93] width 69 height 20
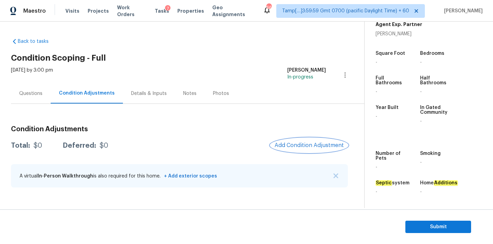
click at [296, 145] on span "Add Condition Adjustment" at bounding box center [309, 145] width 69 height 6
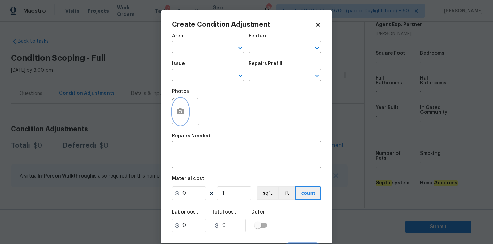
click at [183, 111] on icon "button" at bounding box center [180, 111] width 7 height 6
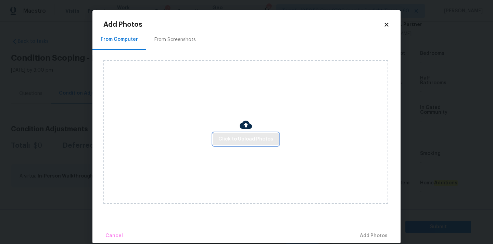
click at [246, 139] on span "Click to Upload Photos" at bounding box center [245, 139] width 55 height 9
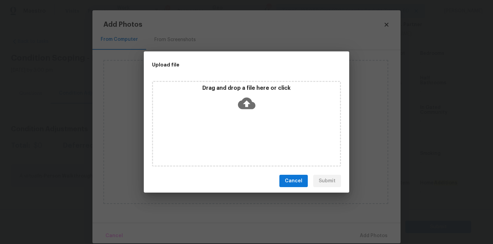
click at [246, 96] on icon at bounding box center [246, 103] width 17 height 17
